Goal: Communication & Community: Ask a question

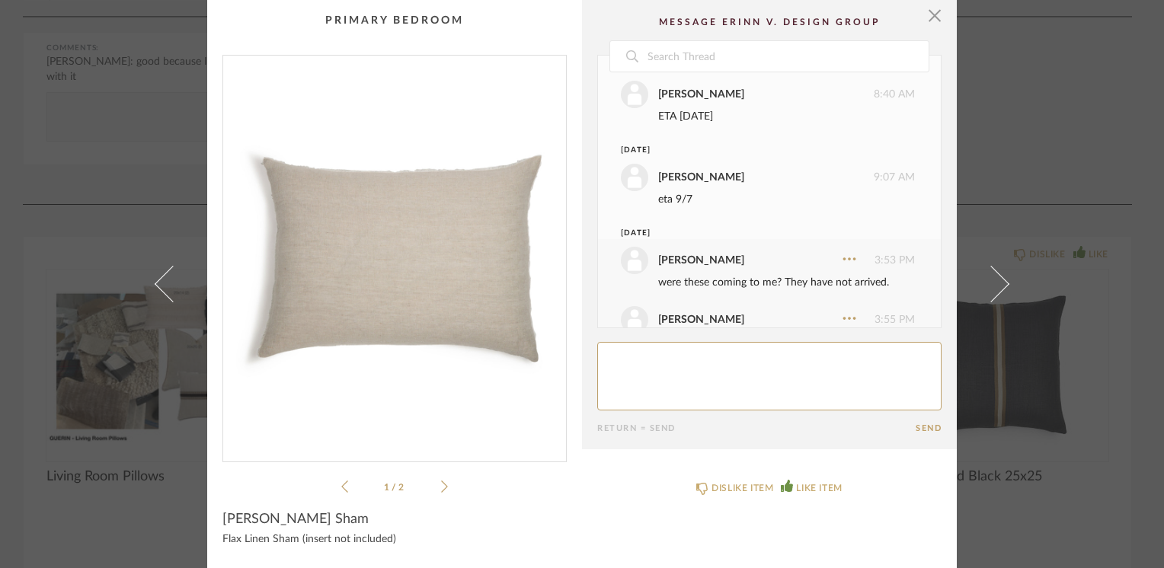
scroll to position [457, 0]
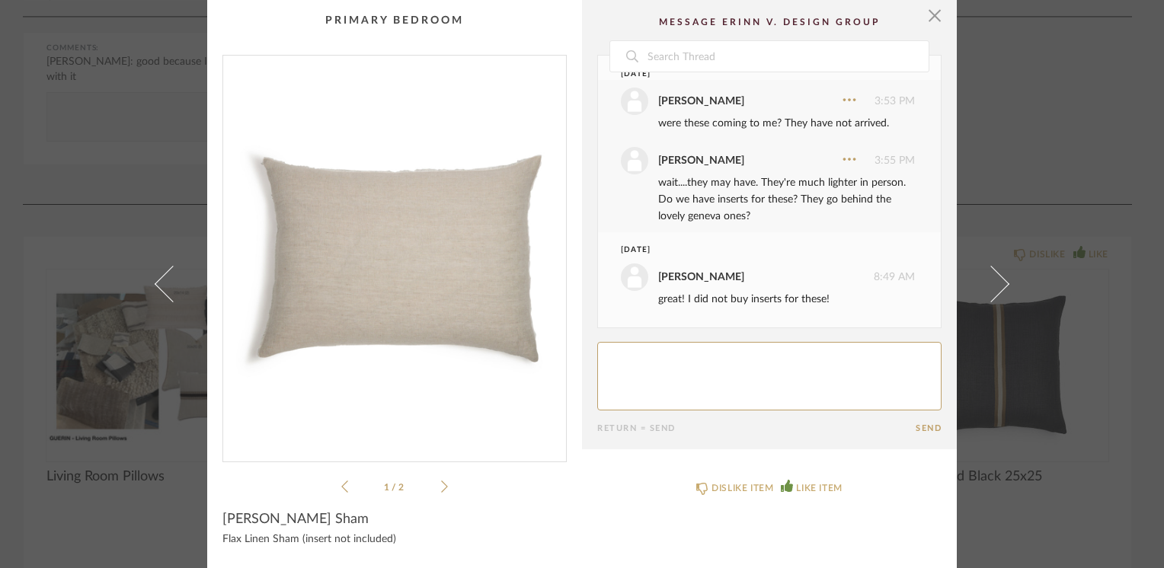
click at [680, 367] on textarea at bounding box center [769, 376] width 344 height 69
type textarea "size?"
click at [922, 428] on button "Send" at bounding box center [929, 428] width 26 height 10
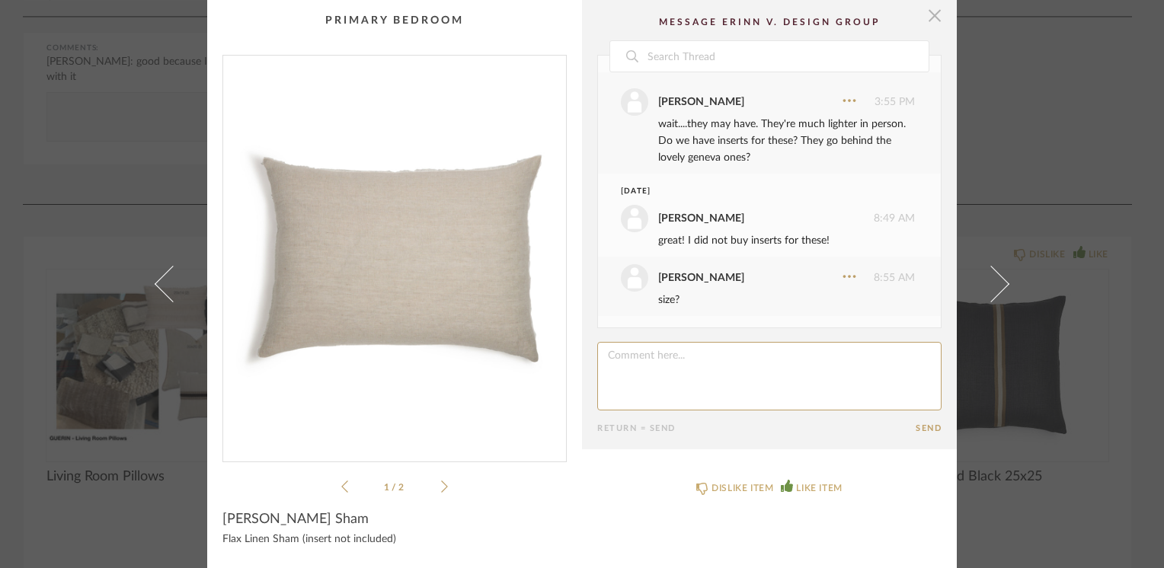
click at [928, 18] on span "button" at bounding box center [934, 15] width 30 height 30
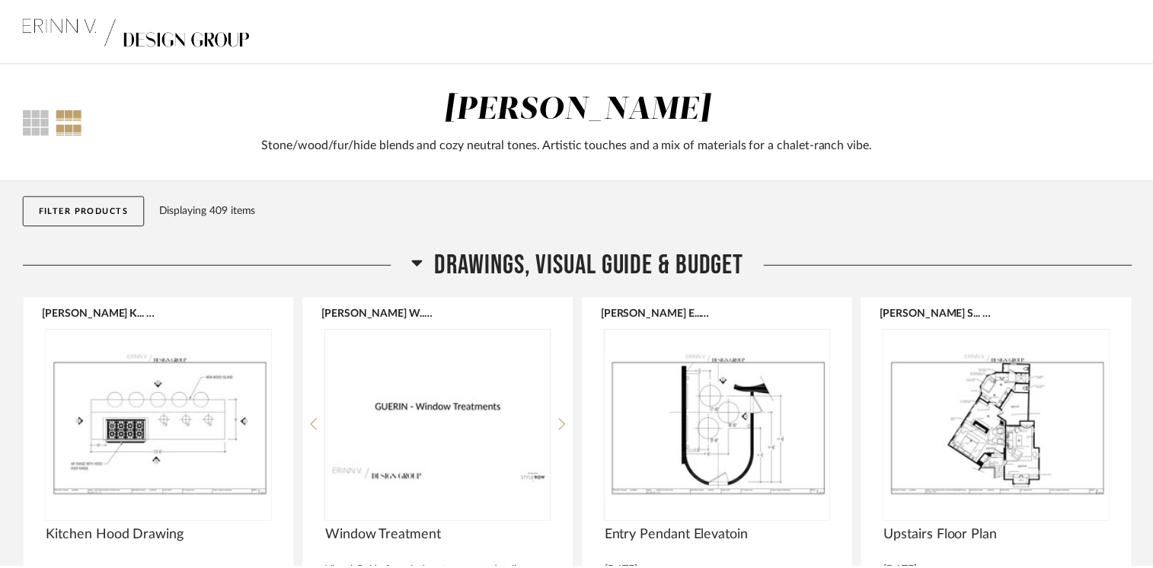
scroll to position [1840, 0]
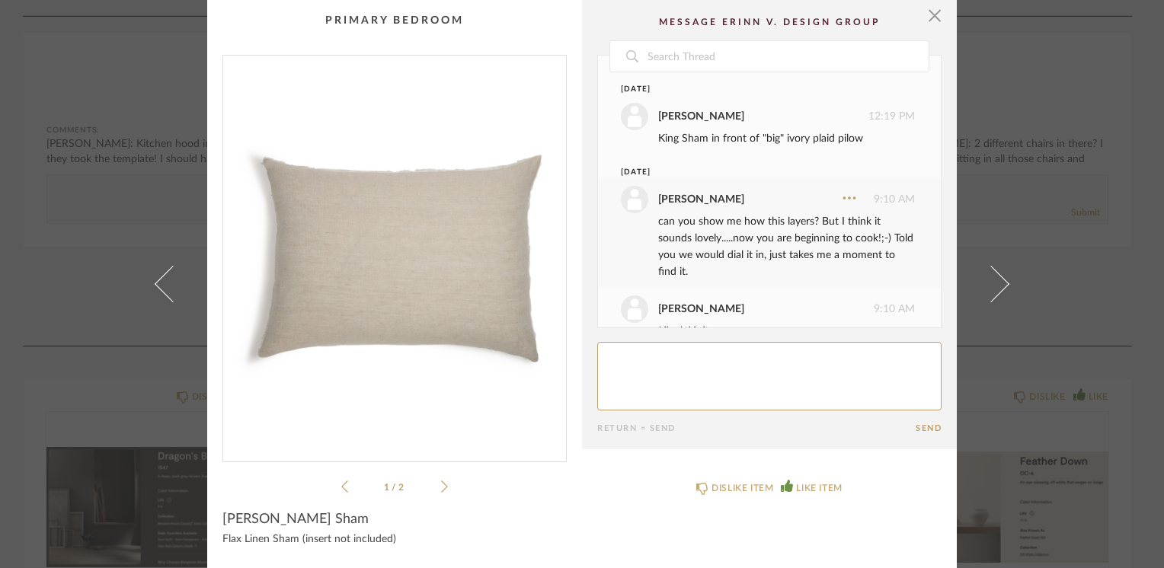
scroll to position [576, 0]
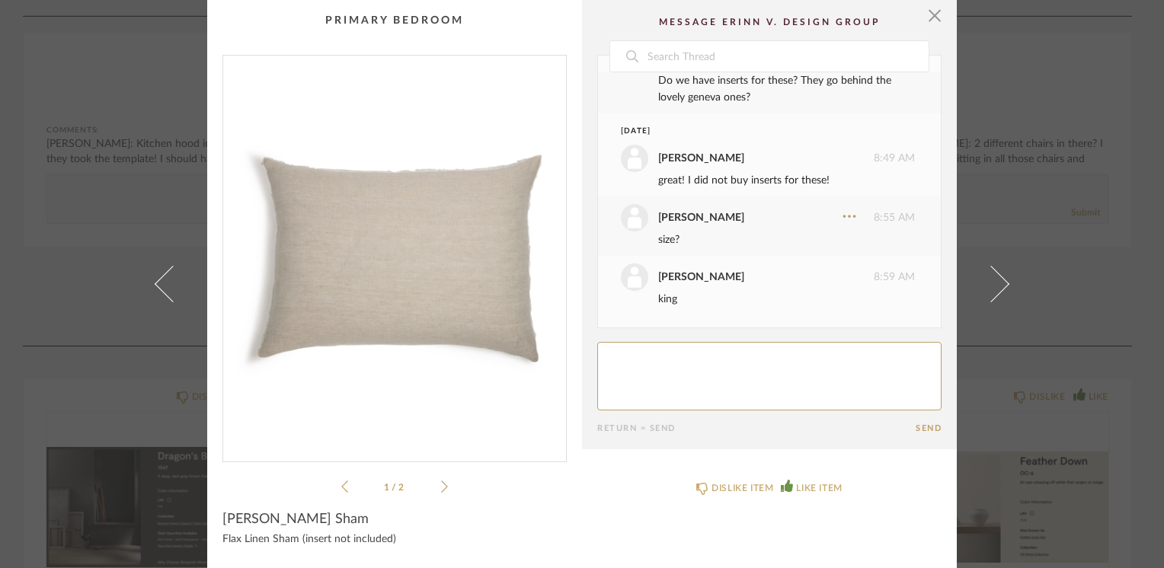
click at [633, 360] on textarea at bounding box center [769, 376] width 344 height 69
click at [687, 357] on textarea at bounding box center [769, 376] width 344 height 69
paste textarea "h"
click at [826, 357] on textarea at bounding box center [769, 376] width 344 height 69
paste textarea "g"
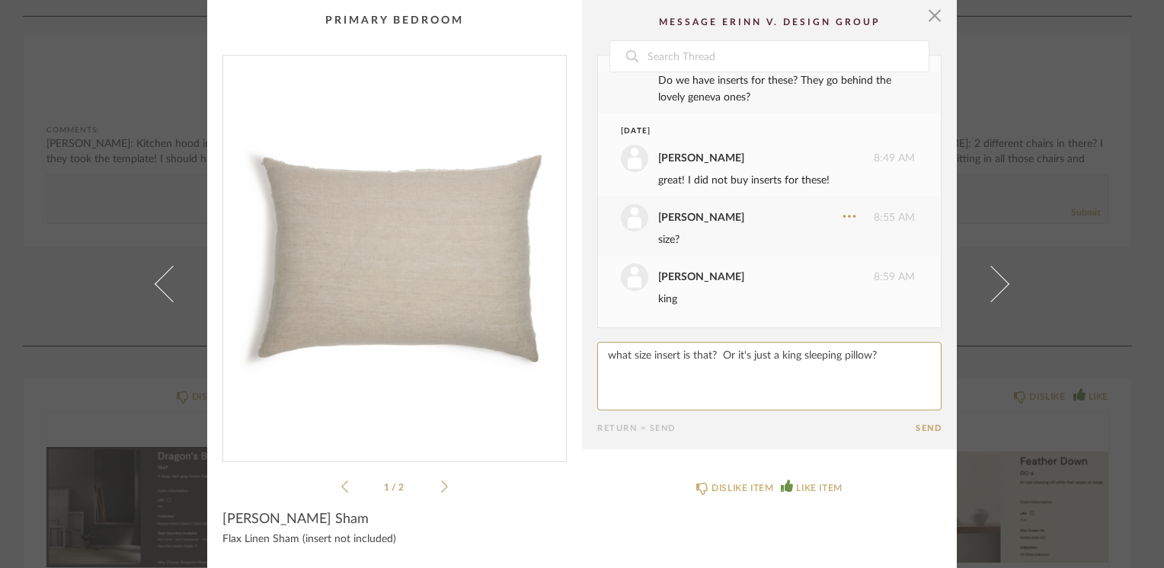
type textarea "what size insert is that? Or it's just a king sleeping pillow?"
click at [925, 425] on button "Send" at bounding box center [929, 428] width 26 height 10
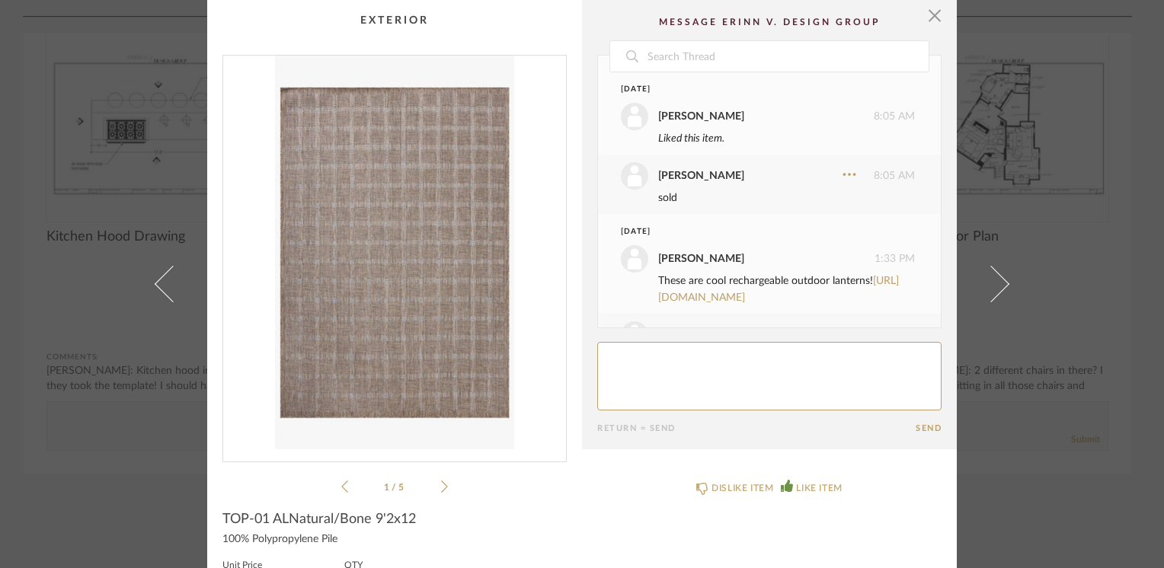
scroll to position [786, 0]
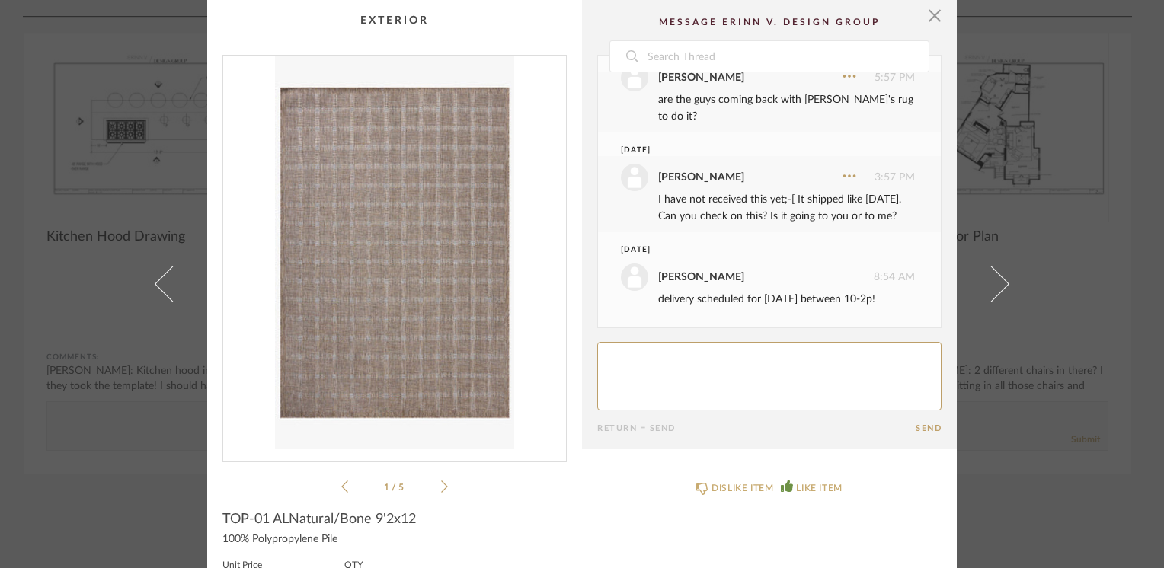
click at [631, 368] on textarea at bounding box center [769, 376] width 344 height 69
paste textarea "g"
click at [638, 353] on textarea at bounding box center [769, 376] width 344 height 69
paste textarea "g"
click at [703, 297] on div "delivery scheduled for [DATE] between 10-2p!" at bounding box center [786, 299] width 257 height 17
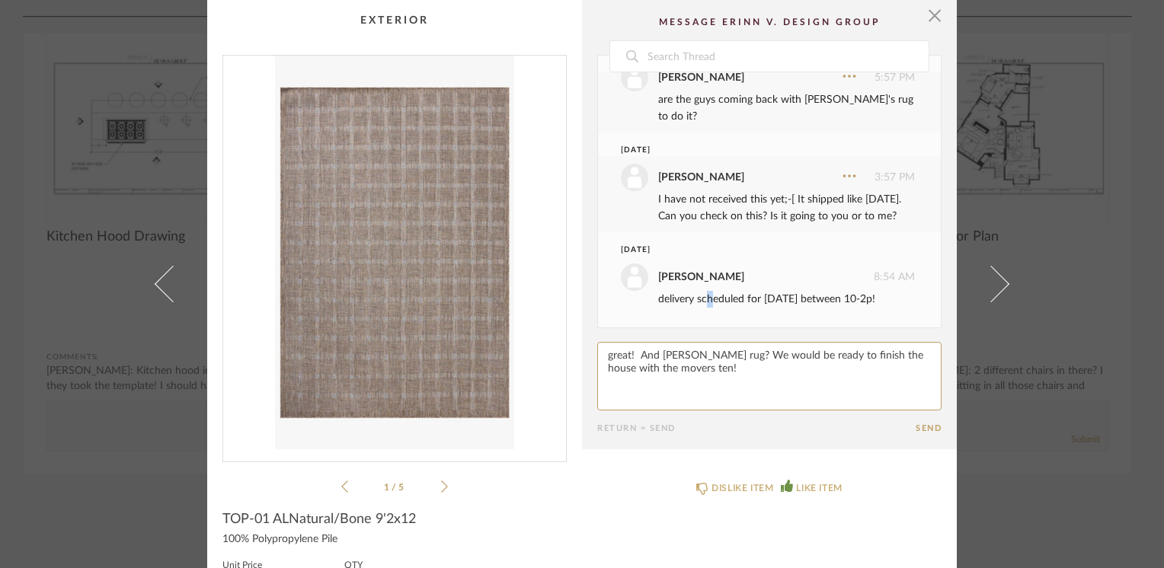
copy div "h"
paste textarea "h"
type textarea "great! And [PERSON_NAME] rug? We would be ready to finish the house with the mo…"
click at [916, 427] on button "Send" at bounding box center [929, 428] width 26 height 10
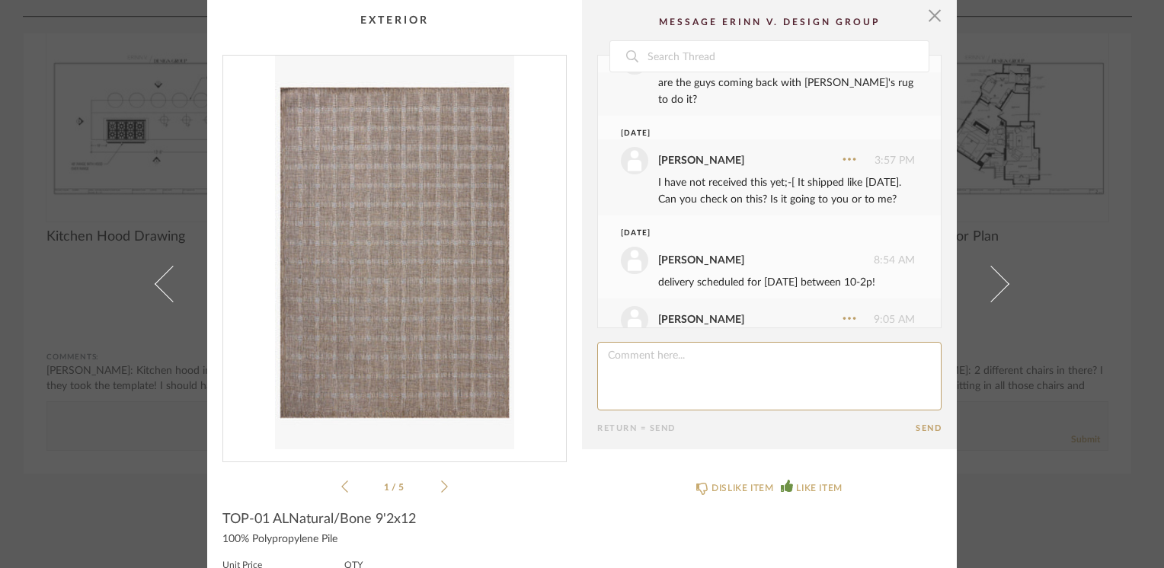
scroll to position [862, 0]
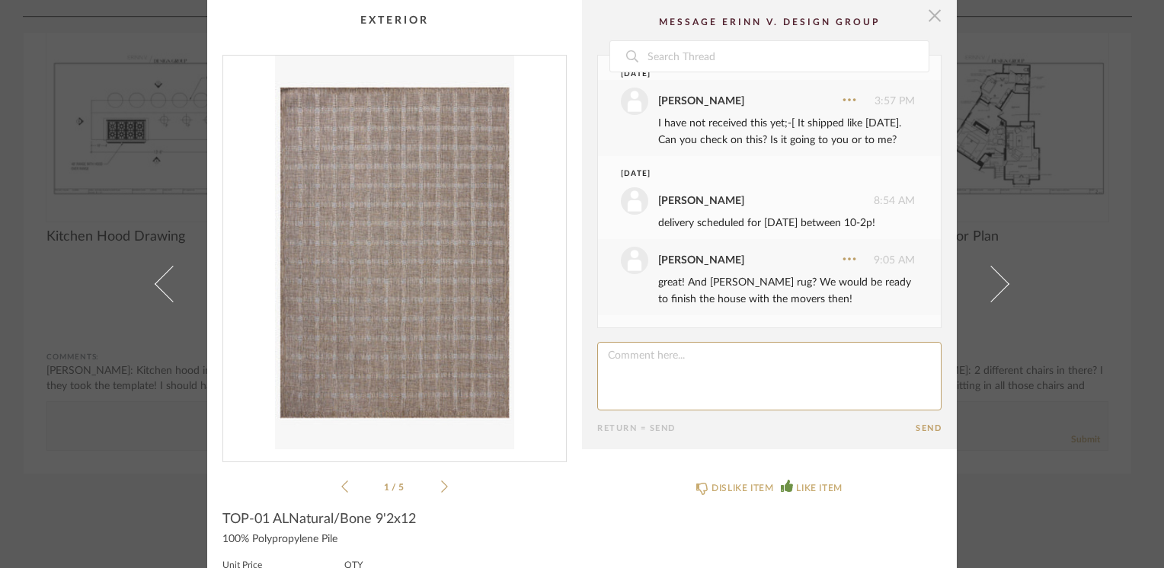
click at [931, 23] on span "button" at bounding box center [934, 15] width 30 height 30
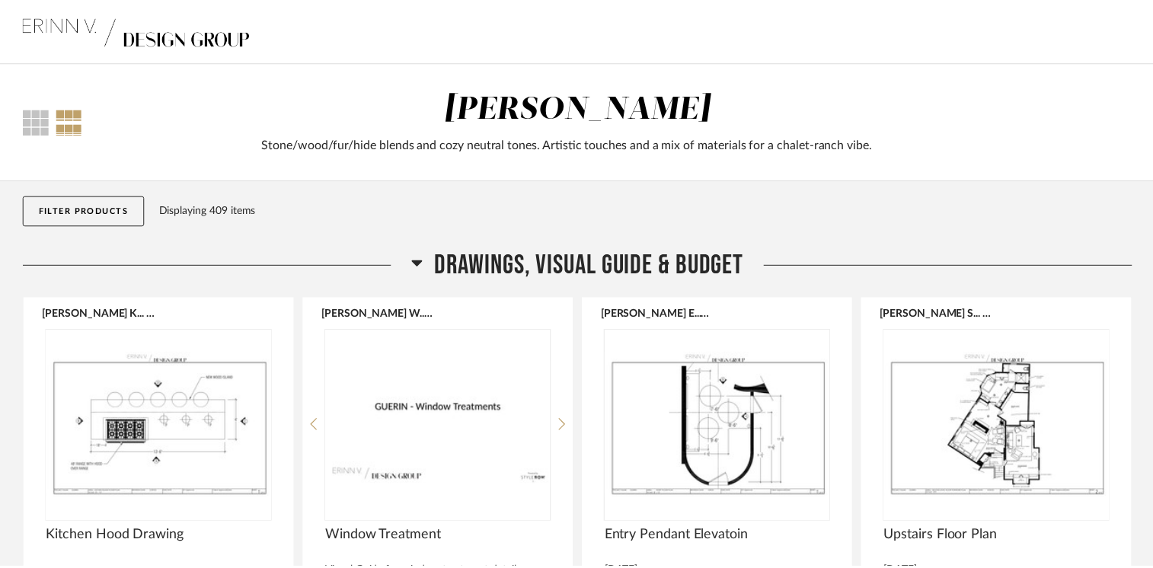
scroll to position [301, 0]
